Goal: Task Accomplishment & Management: Use online tool/utility

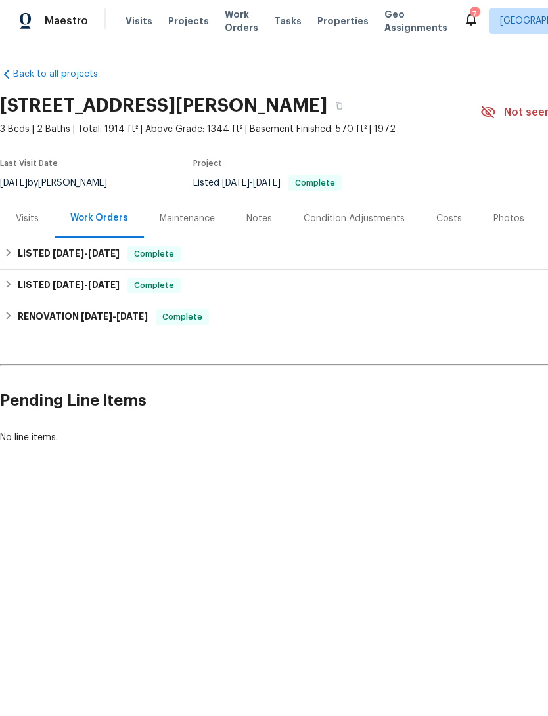
click at [253, 225] on div "Notes" at bounding box center [259, 218] width 26 height 13
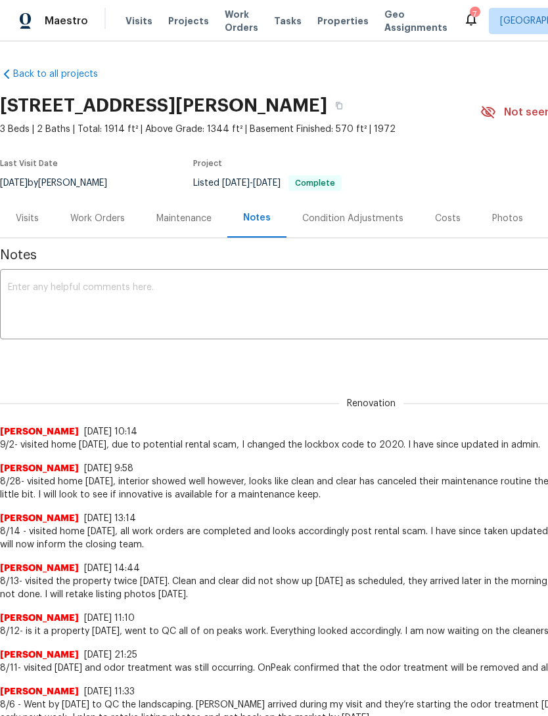
click at [461, 310] on textarea at bounding box center [371, 306] width 726 height 46
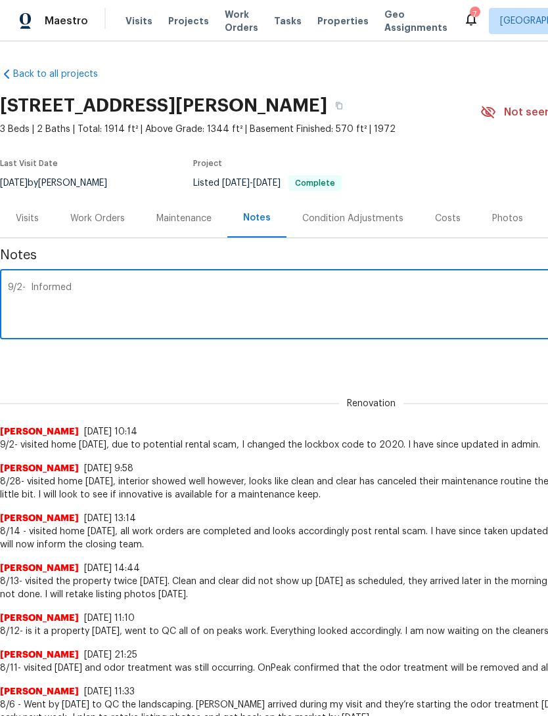
click at [95, 307] on textarea "9/2- Informed" at bounding box center [371, 306] width 726 height 46
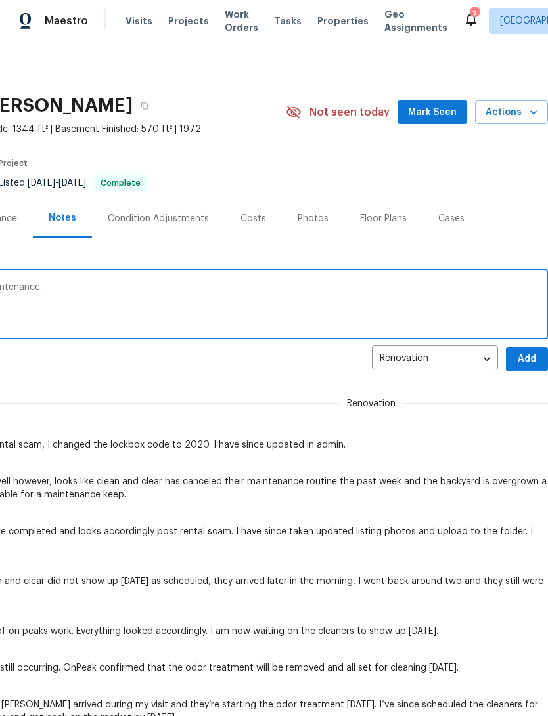
scroll to position [0, 194]
type textarea "9/2- Informed HOC channel regarding maintenance."
click at [525, 368] on span "Add" at bounding box center [526, 359] width 21 height 16
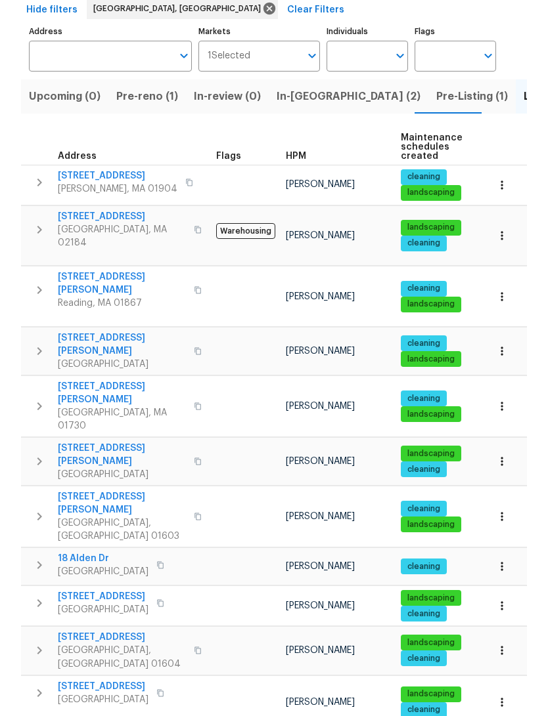
scroll to position [112, 0]
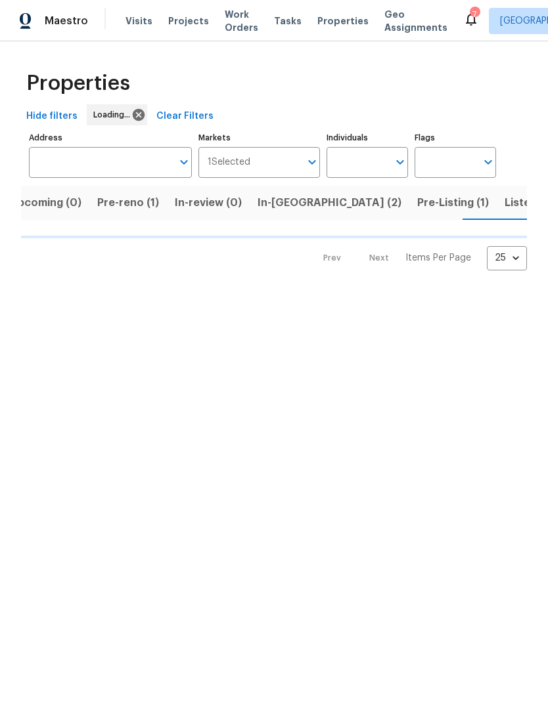
scroll to position [0, 19]
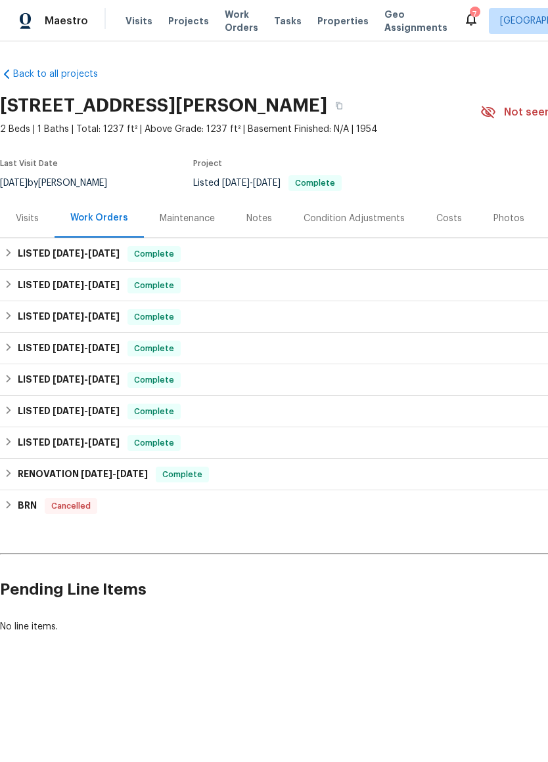
click at [250, 225] on div "Notes" at bounding box center [259, 218] width 26 height 13
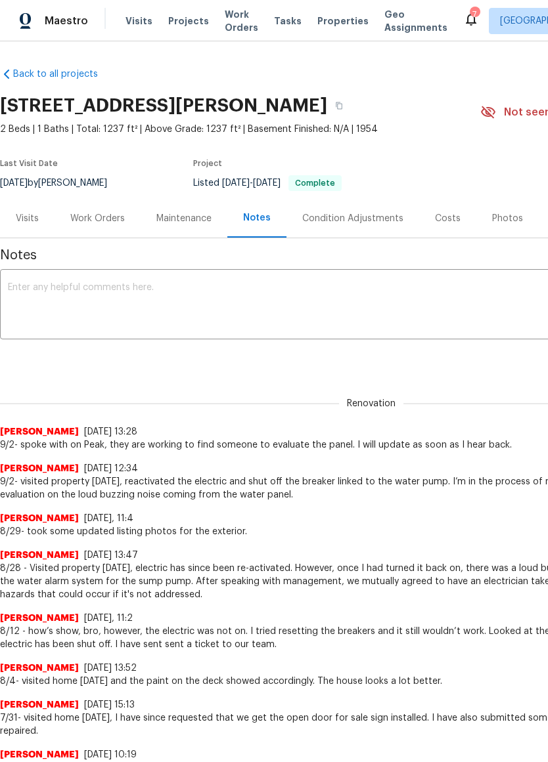
click at [37, 315] on textarea at bounding box center [371, 306] width 726 height 46
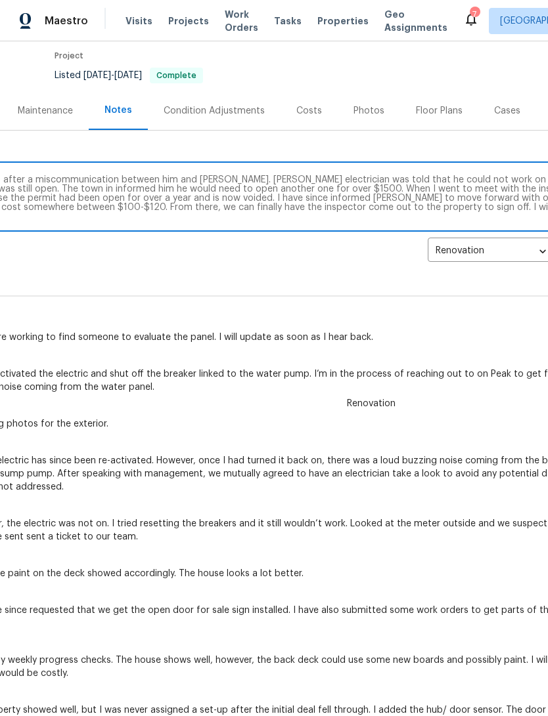
scroll to position [108, 194]
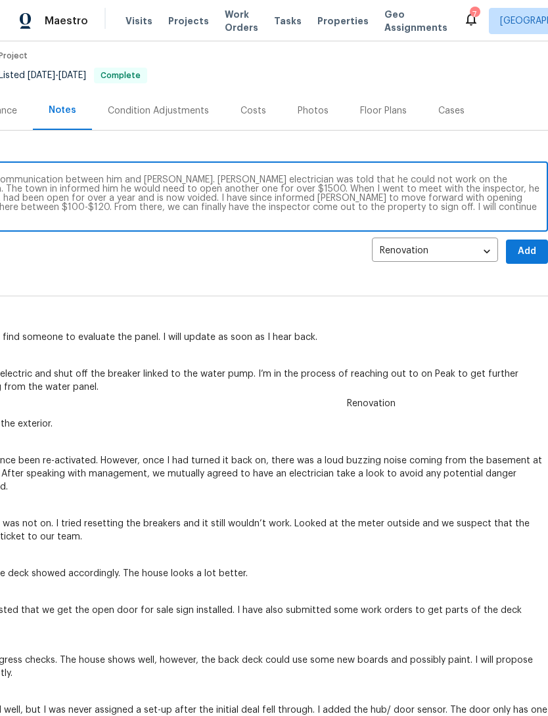
type textarea "9/2 - Met with town inspector, after a miscommunication between him and [PERSON…"
click at [531, 260] on span "Add" at bounding box center [526, 252] width 21 height 16
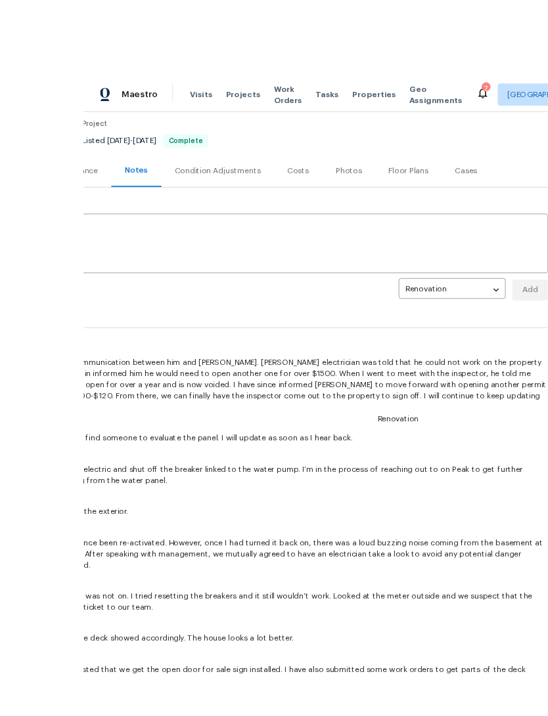
scroll to position [6, 0]
